Goal: Transaction & Acquisition: Book appointment/travel/reservation

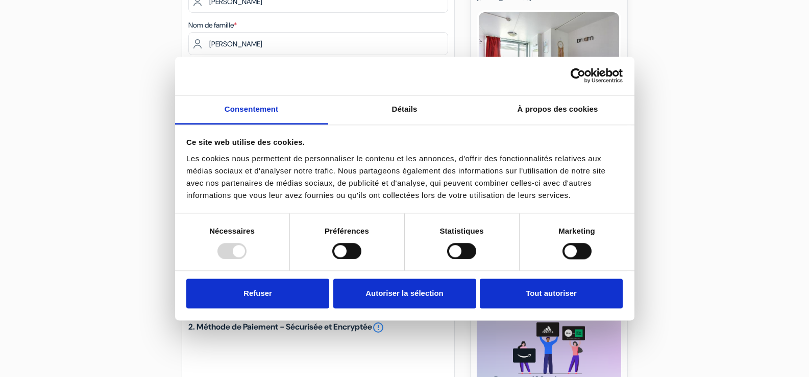
scroll to position [160, 0]
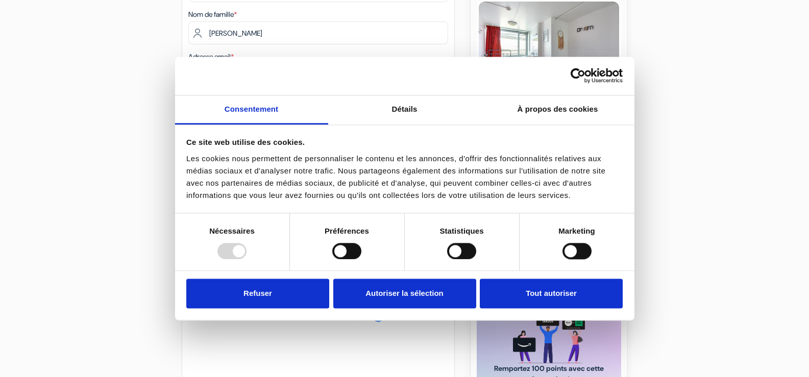
type input "7 83 98 54 37"
drag, startPoint x: 817, startPoint y: 72, endPoint x: 817, endPoint y: 172, distance: 100.1
click at [809, 172] on html "Consentement Détails [#IABV2SETTINGS#] À propos des cookies Ce site web utilise…" at bounding box center [404, 199] width 809 height 719
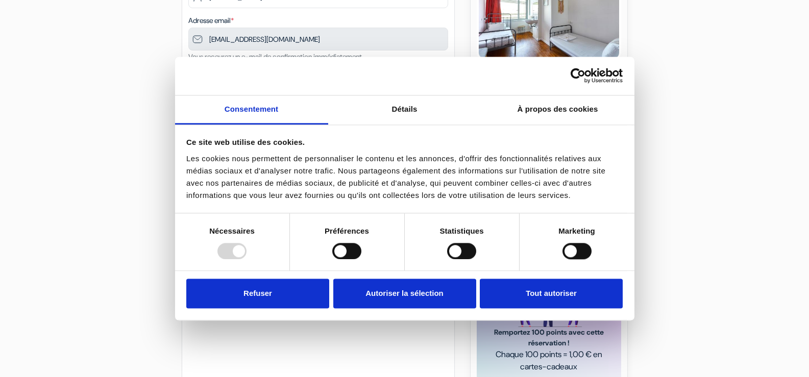
scroll to position [196, 0]
click at [297, 98] on select "Selectionner le pays Abkhazie Afghanistan Afrique du Sud Albanie Algérie Allema…" at bounding box center [318, 94] width 260 height 23
select select "fr"
click at [188, 83] on select "Selectionner le pays Abkhazie Afghanistan Afrique du Sud Albanie Algérie Allema…" at bounding box center [318, 94] width 260 height 23
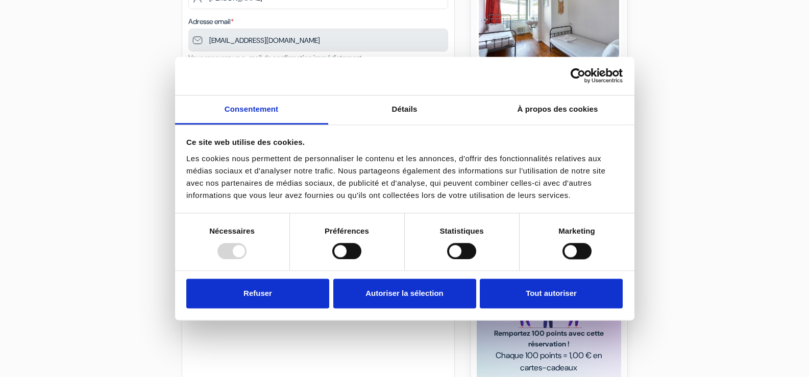
click at [249, 139] on select "Sélectionner 15:00 16:00 17:00 18:00 19:00 20:00 21:00 22:00 23:00 0:00" at bounding box center [318, 137] width 260 height 23
select select "21"
click at [188, 126] on select "Sélectionner 15:00 16:00 17:00 18:00 19:00 20:00 21:00 22:00 23:00 0:00" at bounding box center [318, 137] width 260 height 23
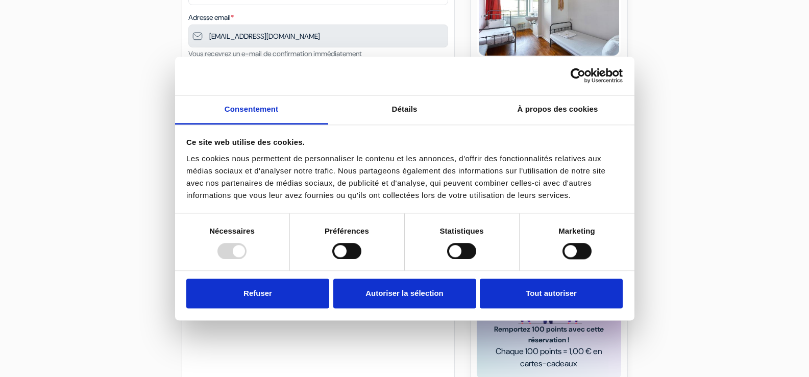
scroll to position [354, 0]
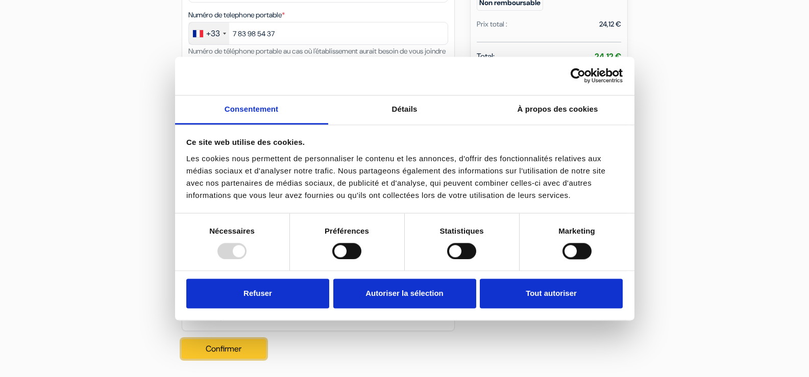
click at [238, 349] on button "Confirmer Loading..." at bounding box center [224, 349] width 85 height 19
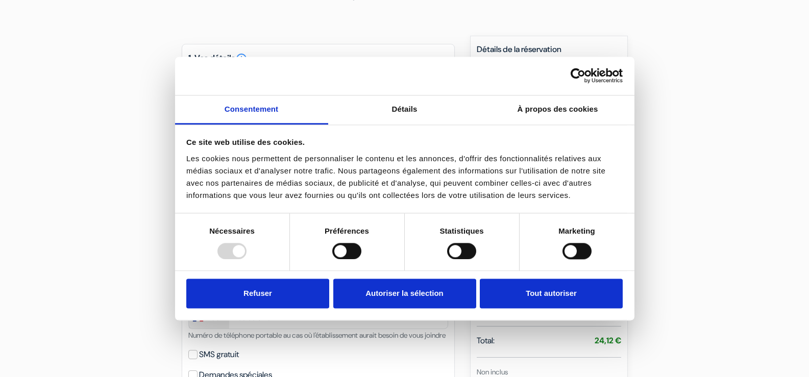
scroll to position [54, 0]
click at [553, 225] on div "Séjour : 1 Nuit" at bounding box center [549, 230] width 145 height 11
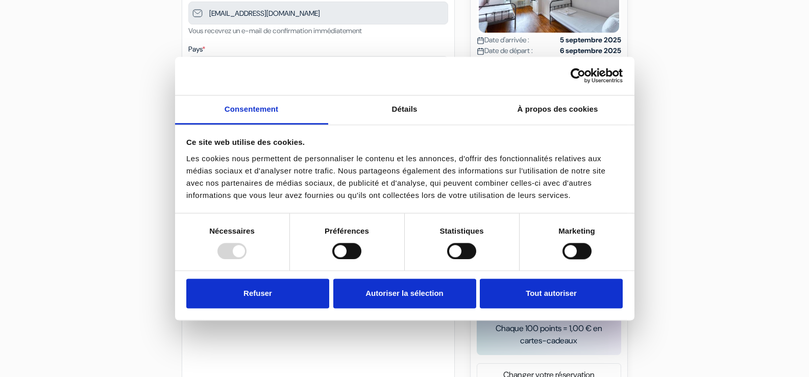
scroll to position [354, 0]
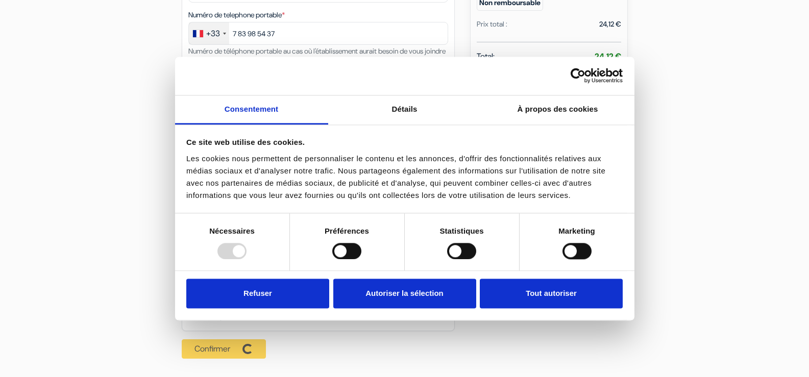
click at [247, 354] on div "Confirmer Loading... Traitement de la demande..." at bounding box center [227, 349] width 91 height 36
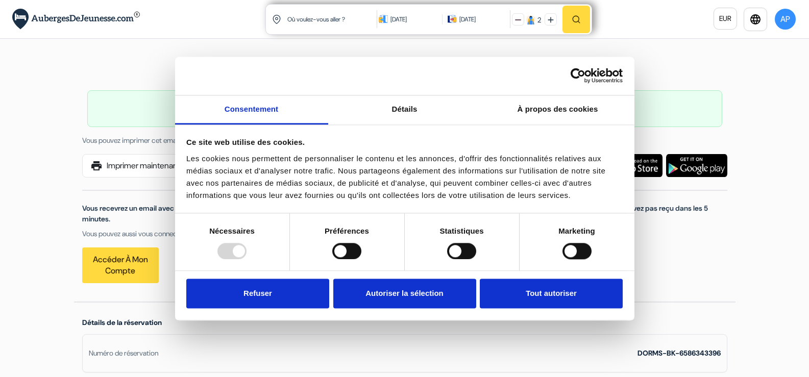
click at [786, 33] on div "Où voulez-vous aller ? Où voulez-vous aller ? [DATE] [DATE] 2" at bounding box center [404, 19] width 809 height 38
click at [783, 27] on button "AP" at bounding box center [785, 19] width 23 height 23
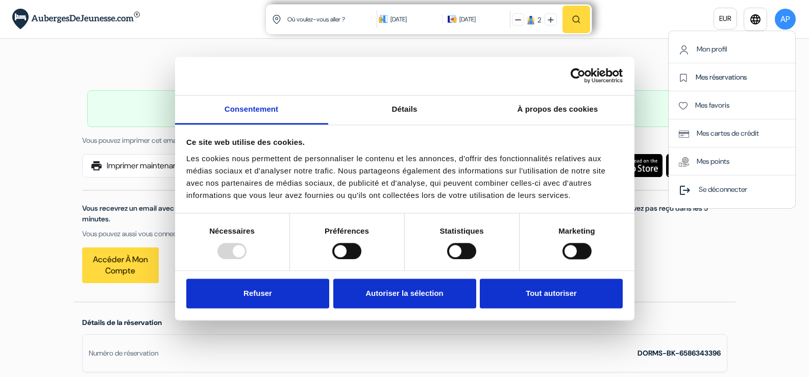
click at [710, 79] on link "Mes réservations" at bounding box center [713, 77] width 68 height 9
